Goal: Task Accomplishment & Management: Manage account settings

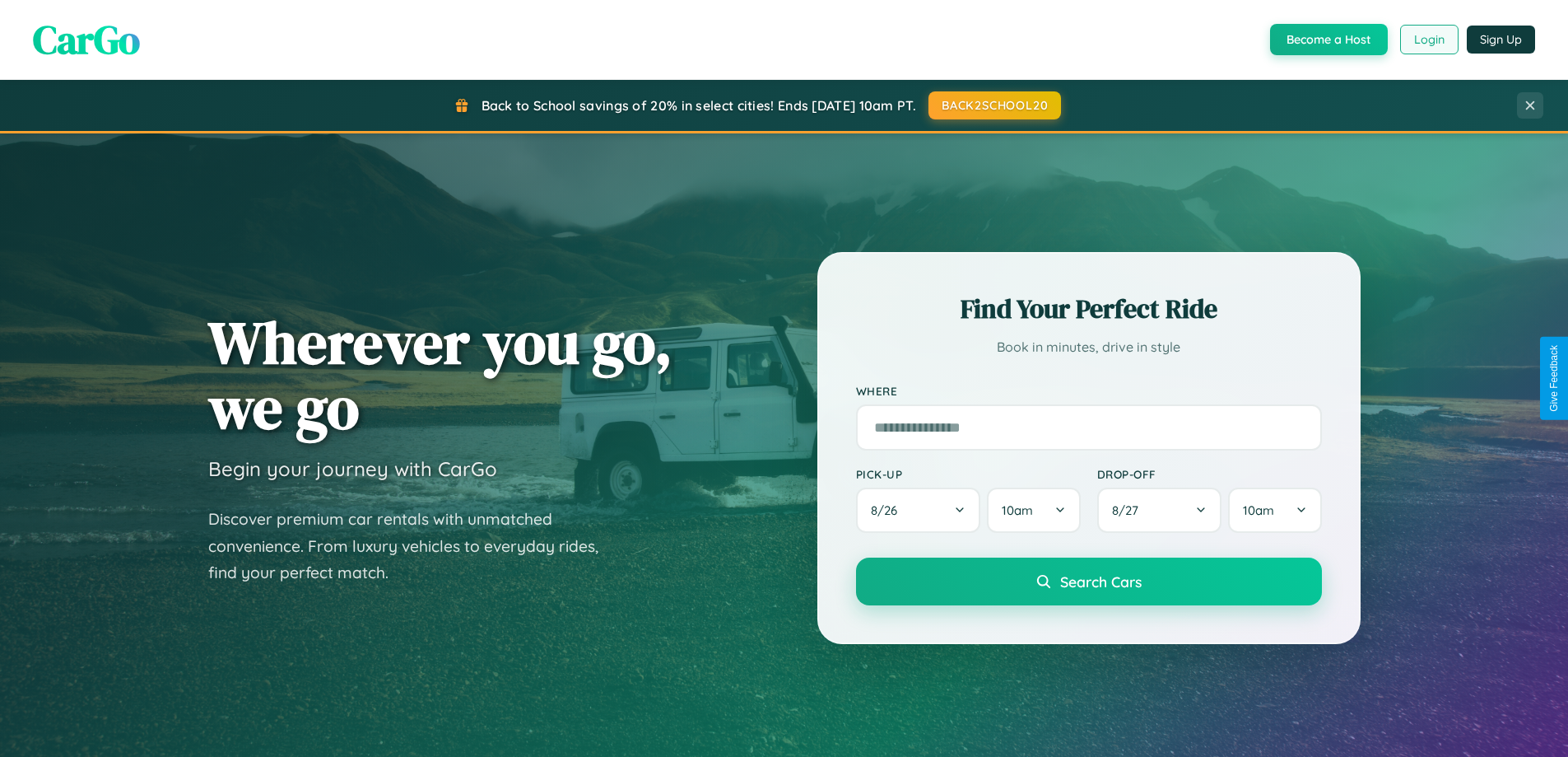
click at [1429, 40] on button "Login" at bounding box center [1430, 40] width 58 height 29
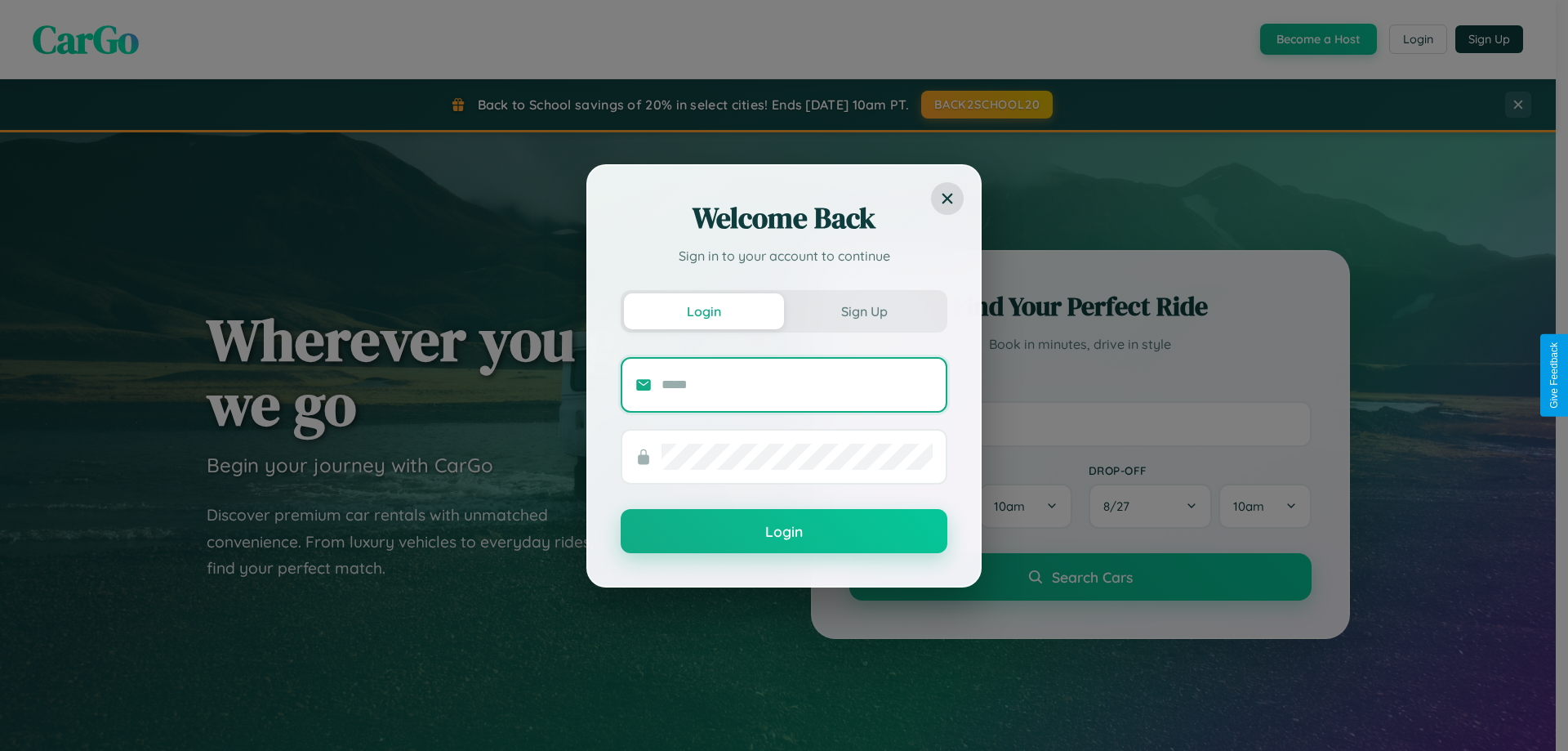
click at [797, 384] on input "text" at bounding box center [797, 384] width 271 height 26
type input "**********"
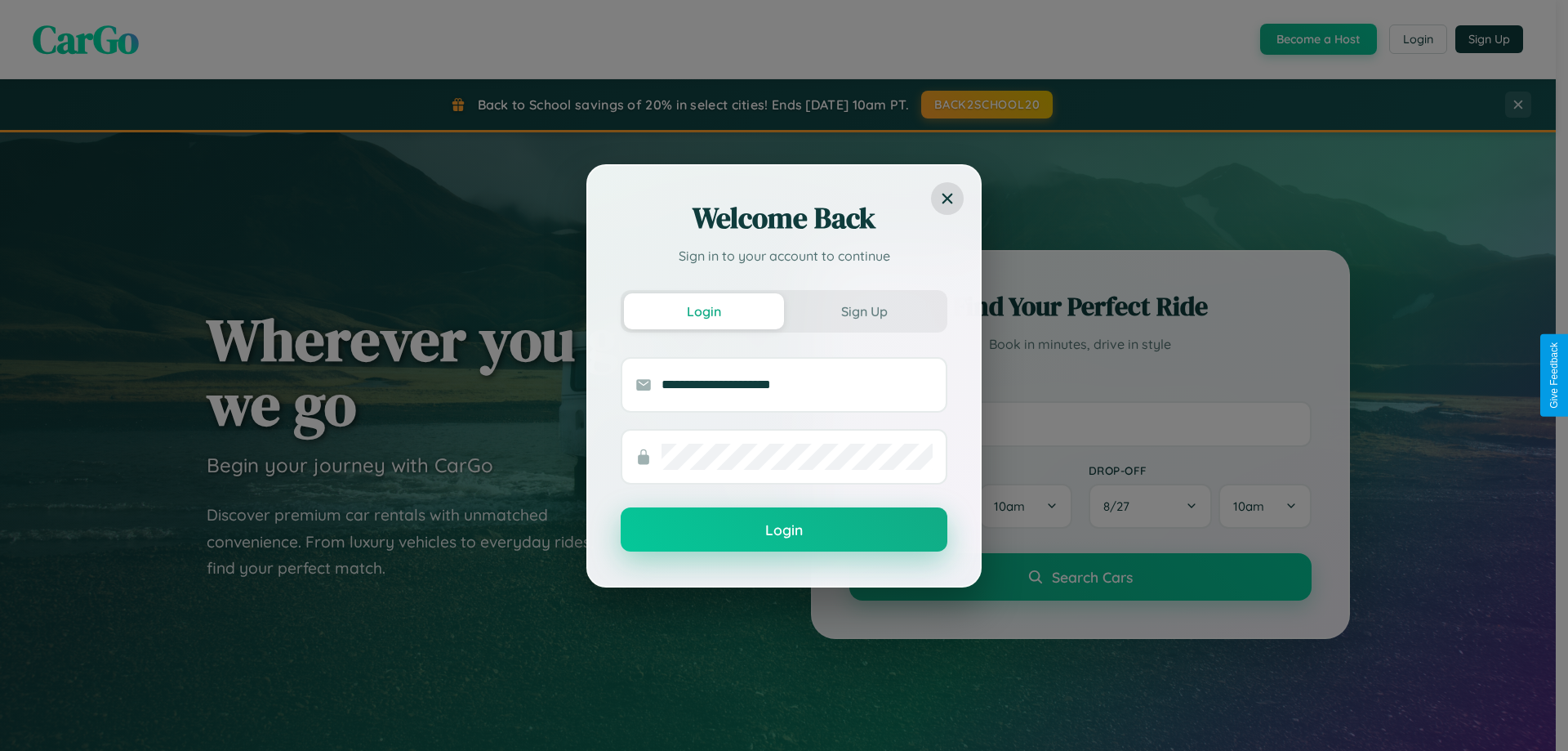
click at [784, 530] on button "Login" at bounding box center [783, 529] width 327 height 44
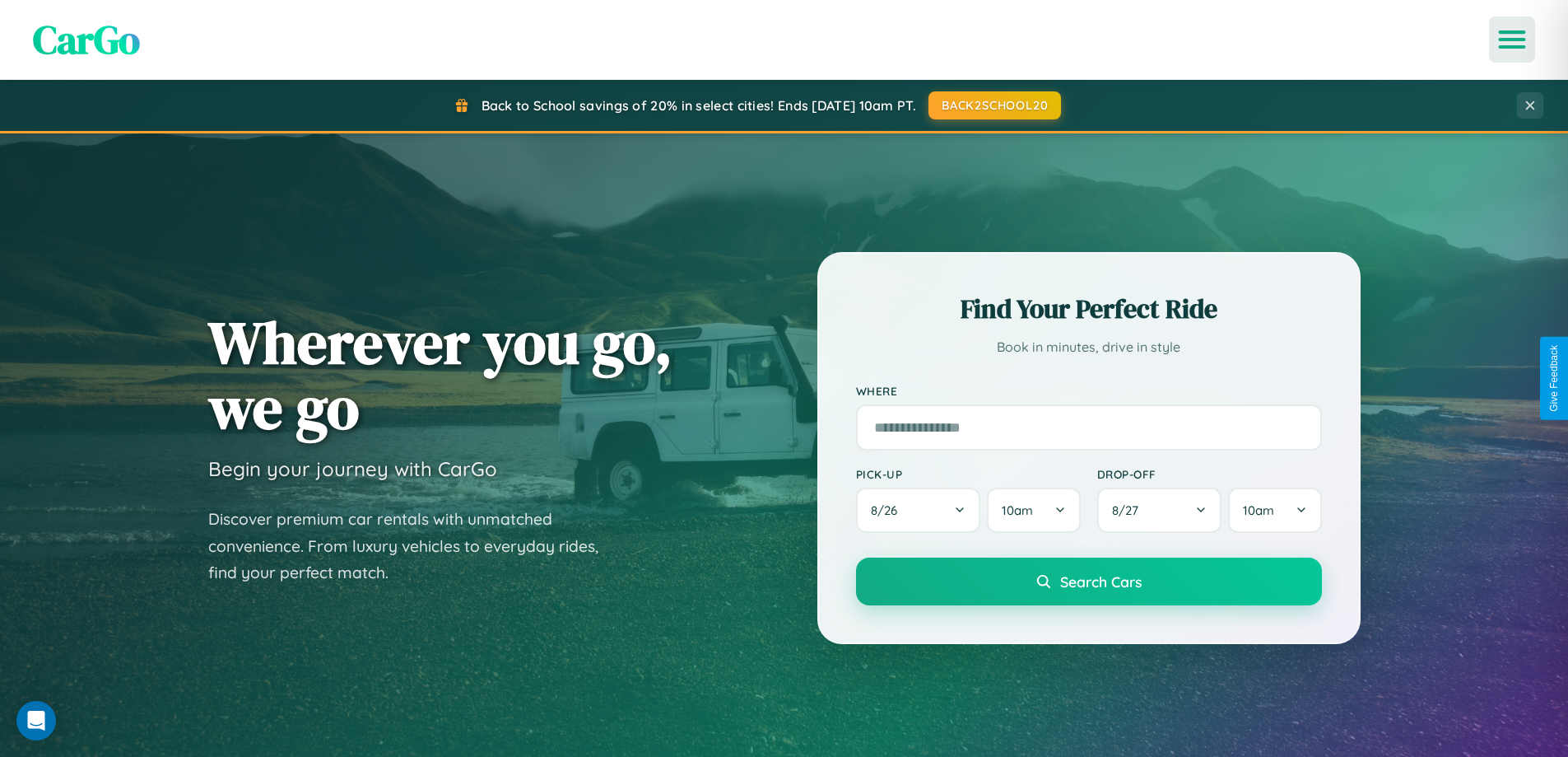
click at [1512, 40] on icon "Open menu" at bounding box center [1513, 39] width 24 height 15
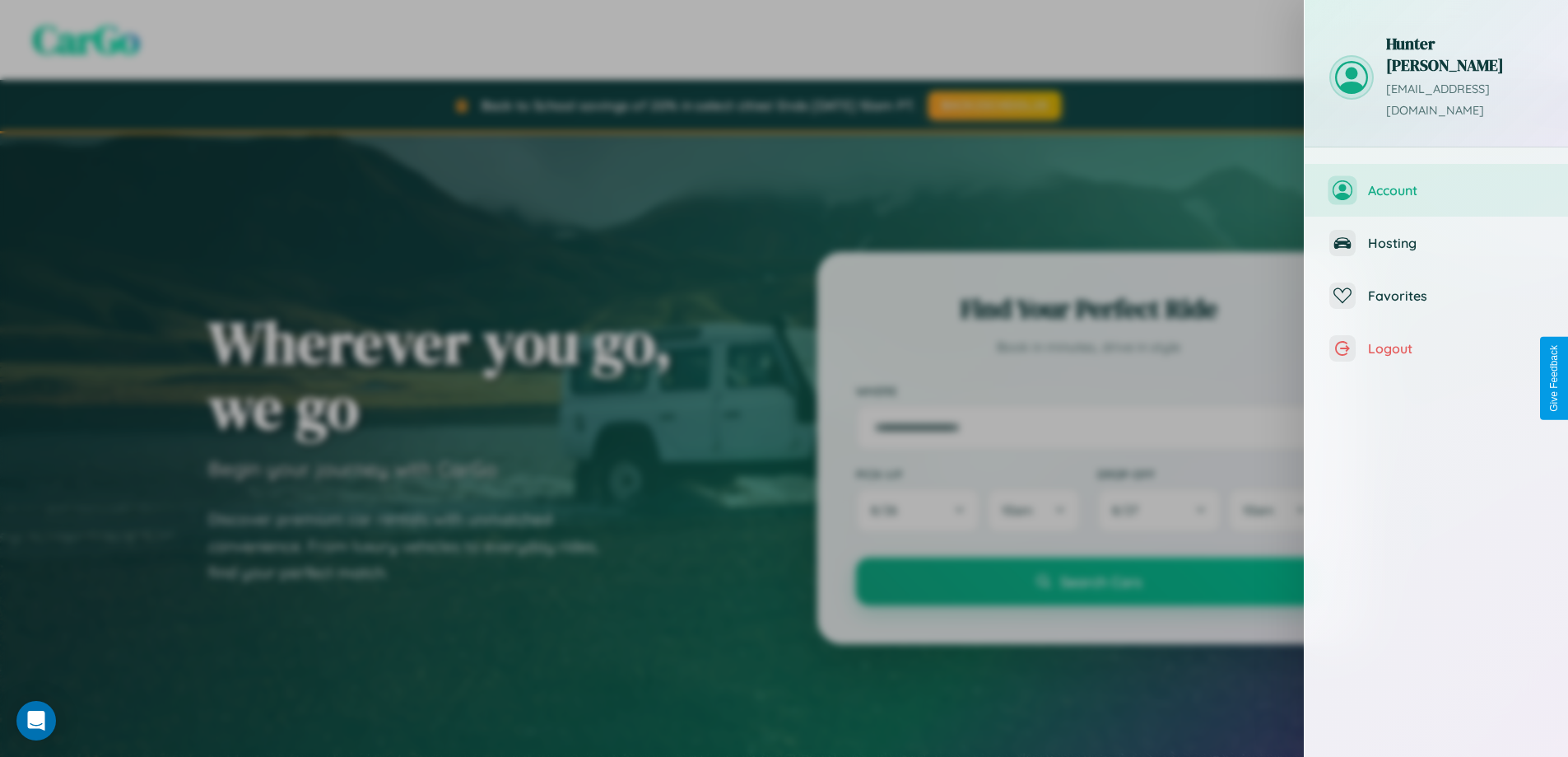
click at [1436, 182] on span "Account" at bounding box center [1456, 190] width 175 height 16
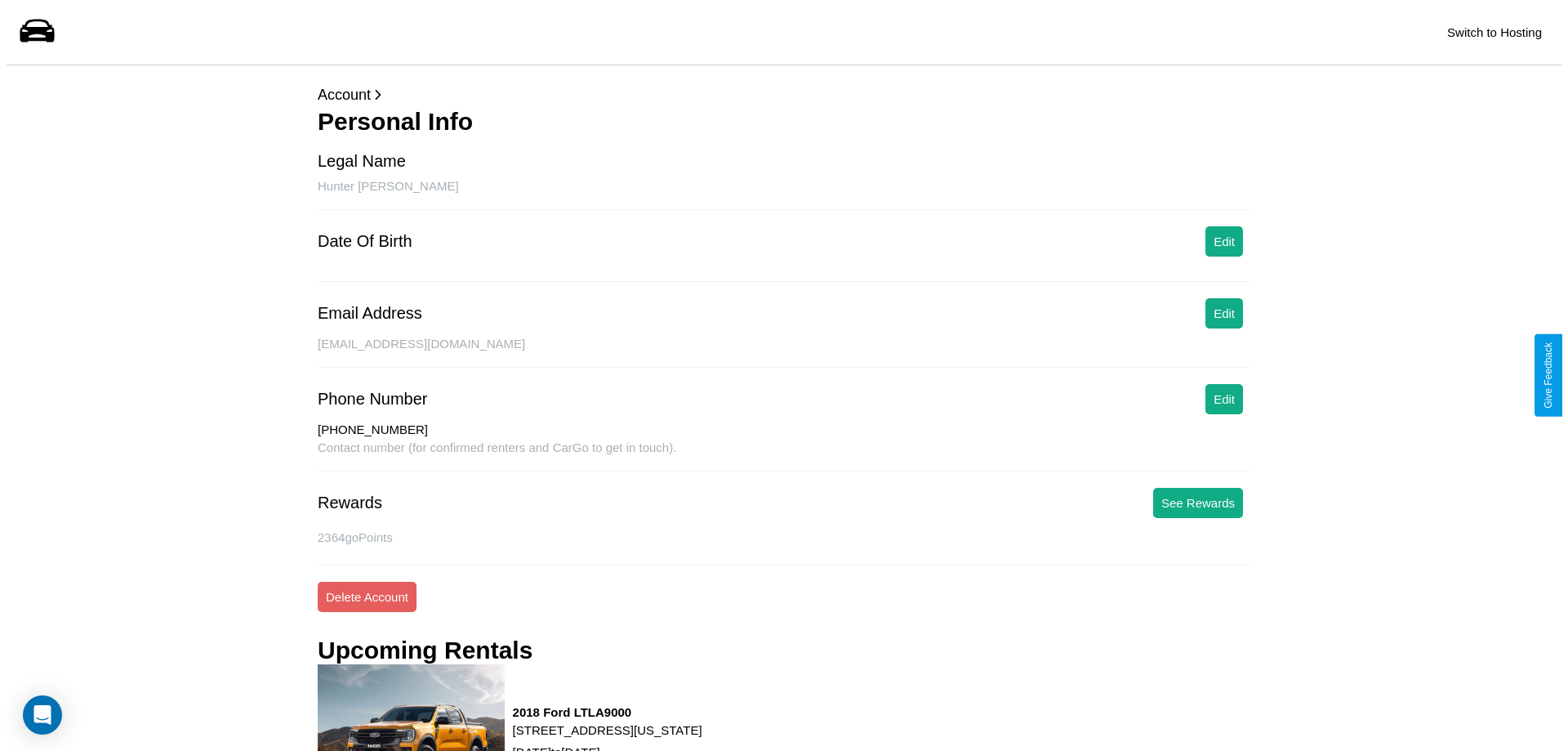
scroll to position [221, 0]
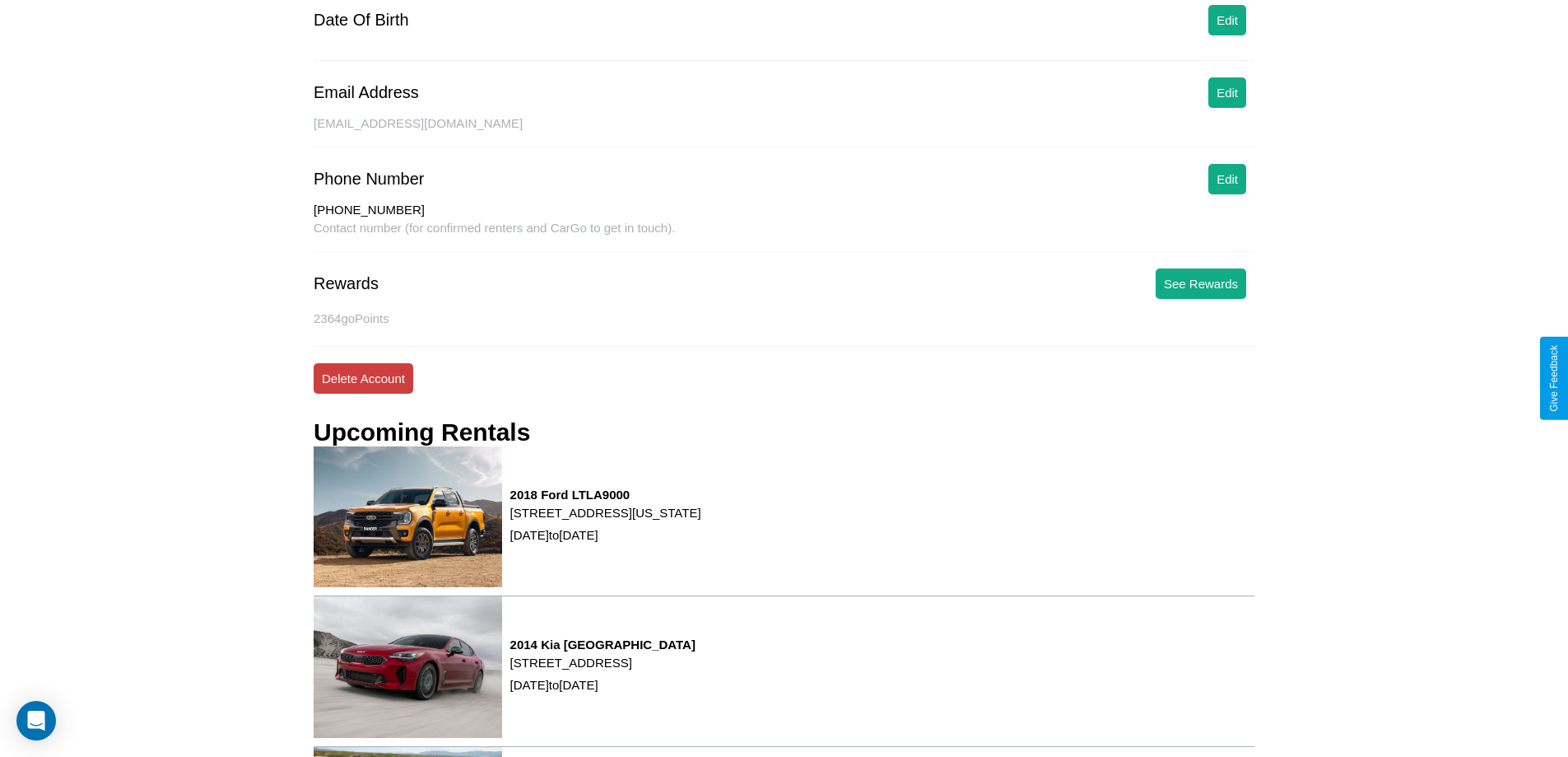
click at [363, 378] on button "Delete Account" at bounding box center [364, 378] width 100 height 30
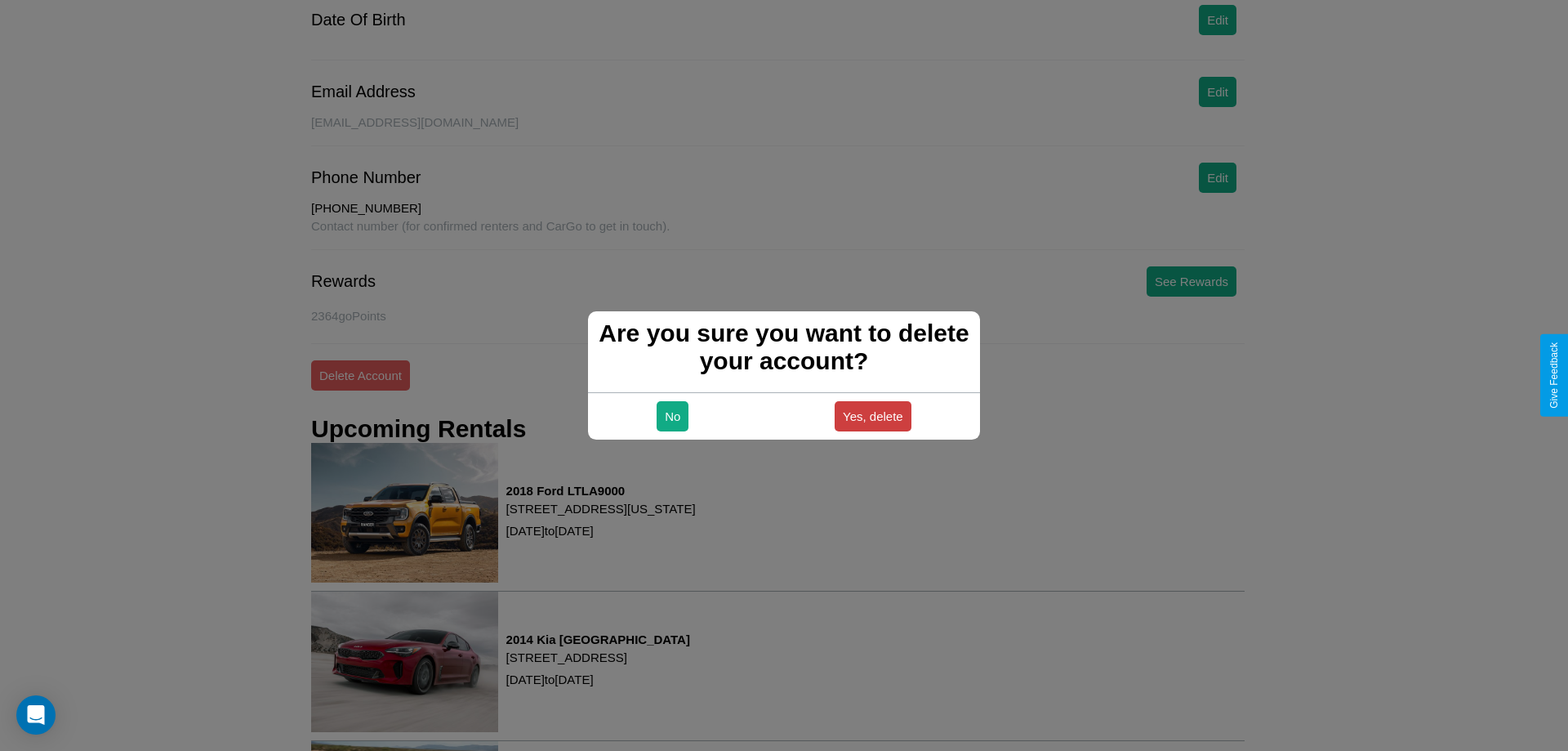
click at [872, 416] on button "Yes, delete" at bounding box center [873, 416] width 77 height 30
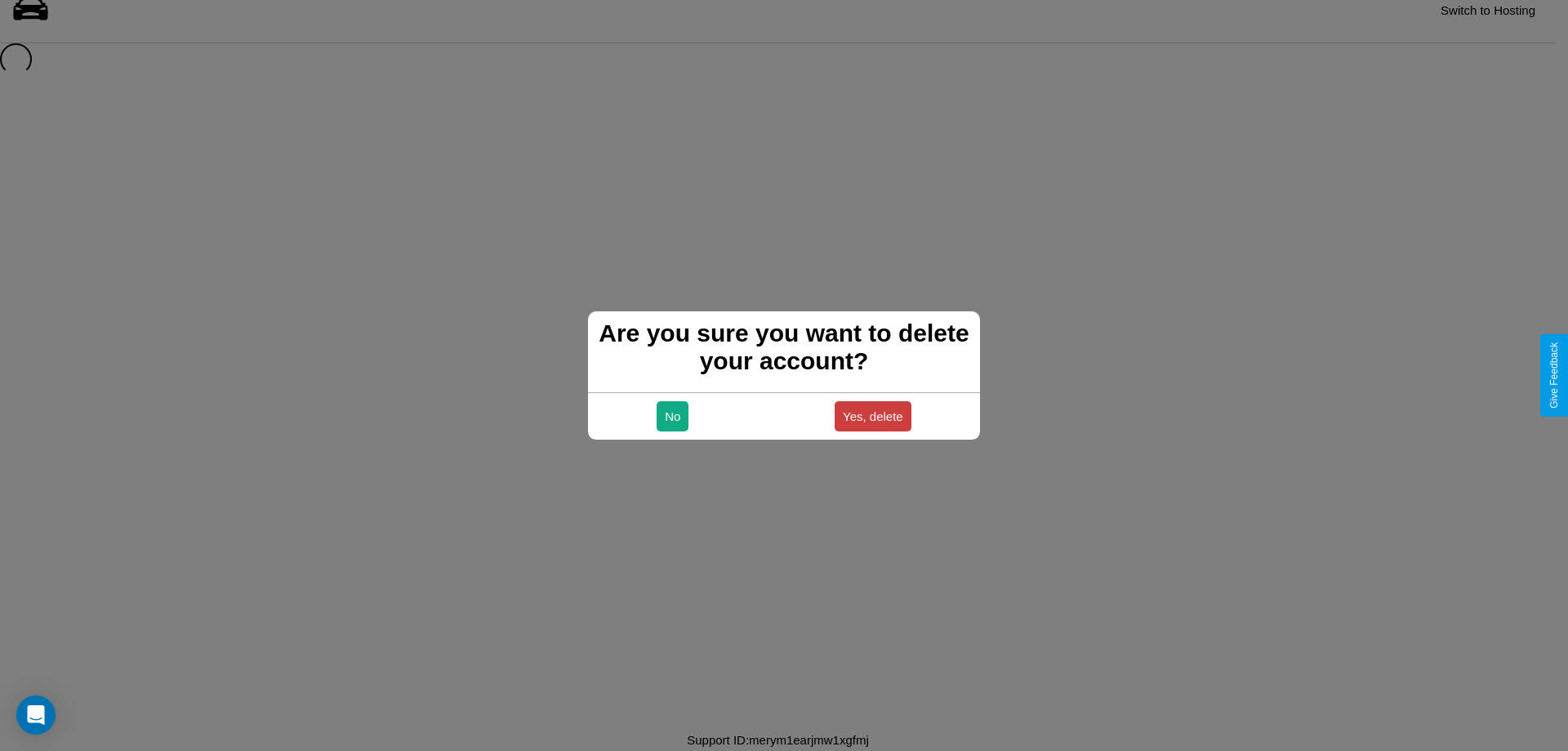
scroll to position [22, 0]
